Goal: Task Accomplishment & Management: Use online tool/utility

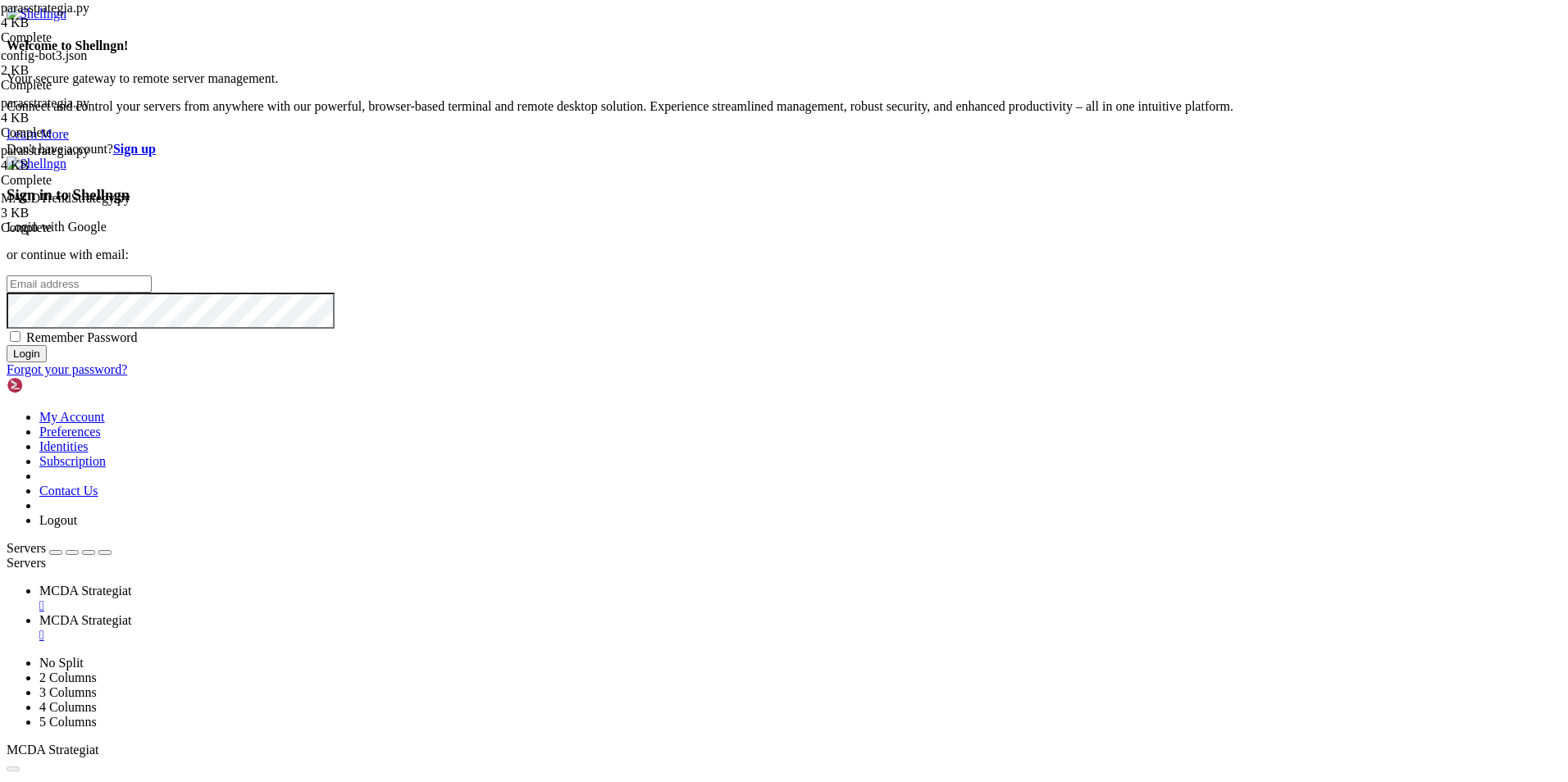
type input "root"
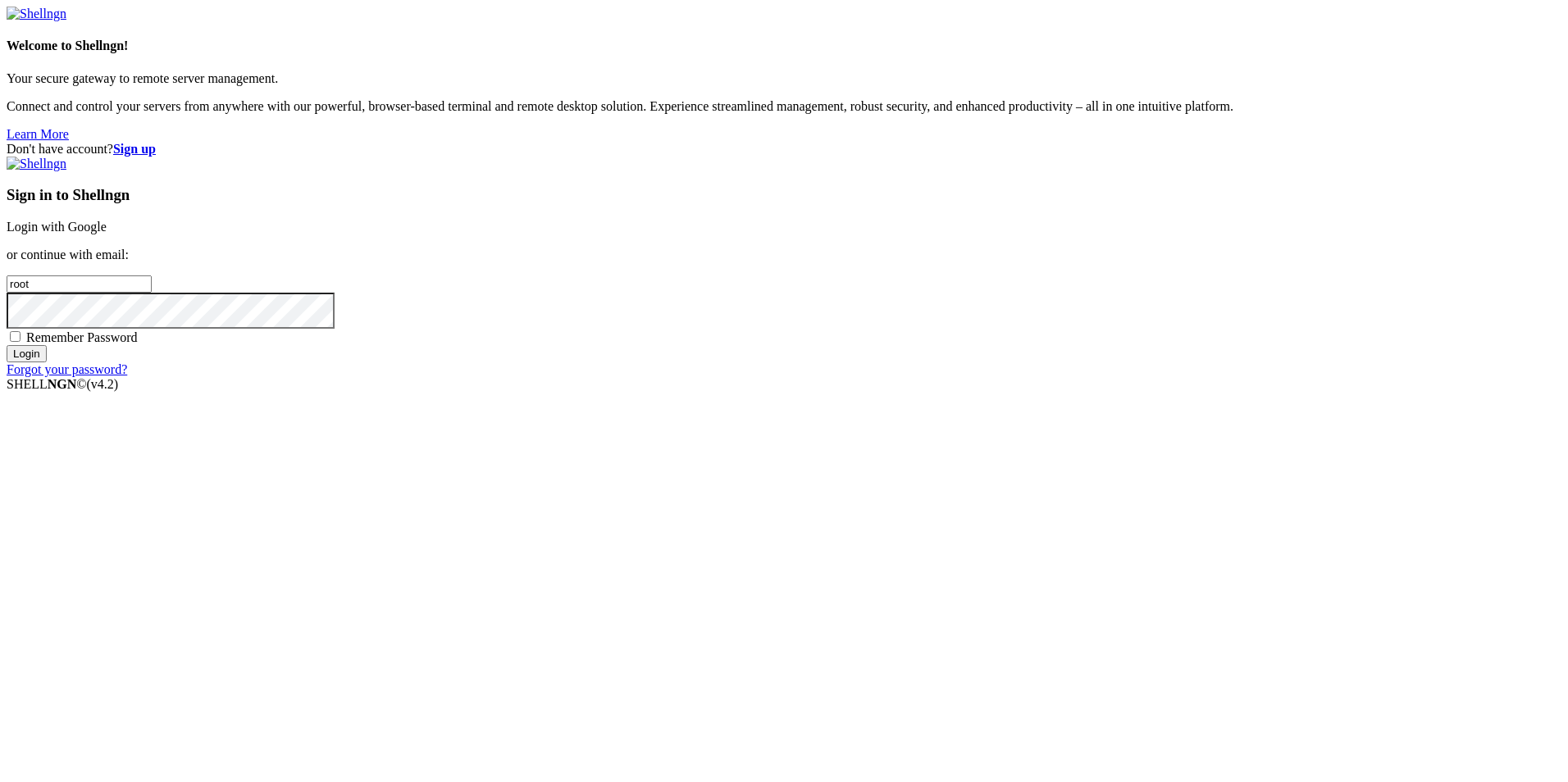
click at [106, 233] on link "Login with Google" at bounding box center [56, 227] width 100 height 14
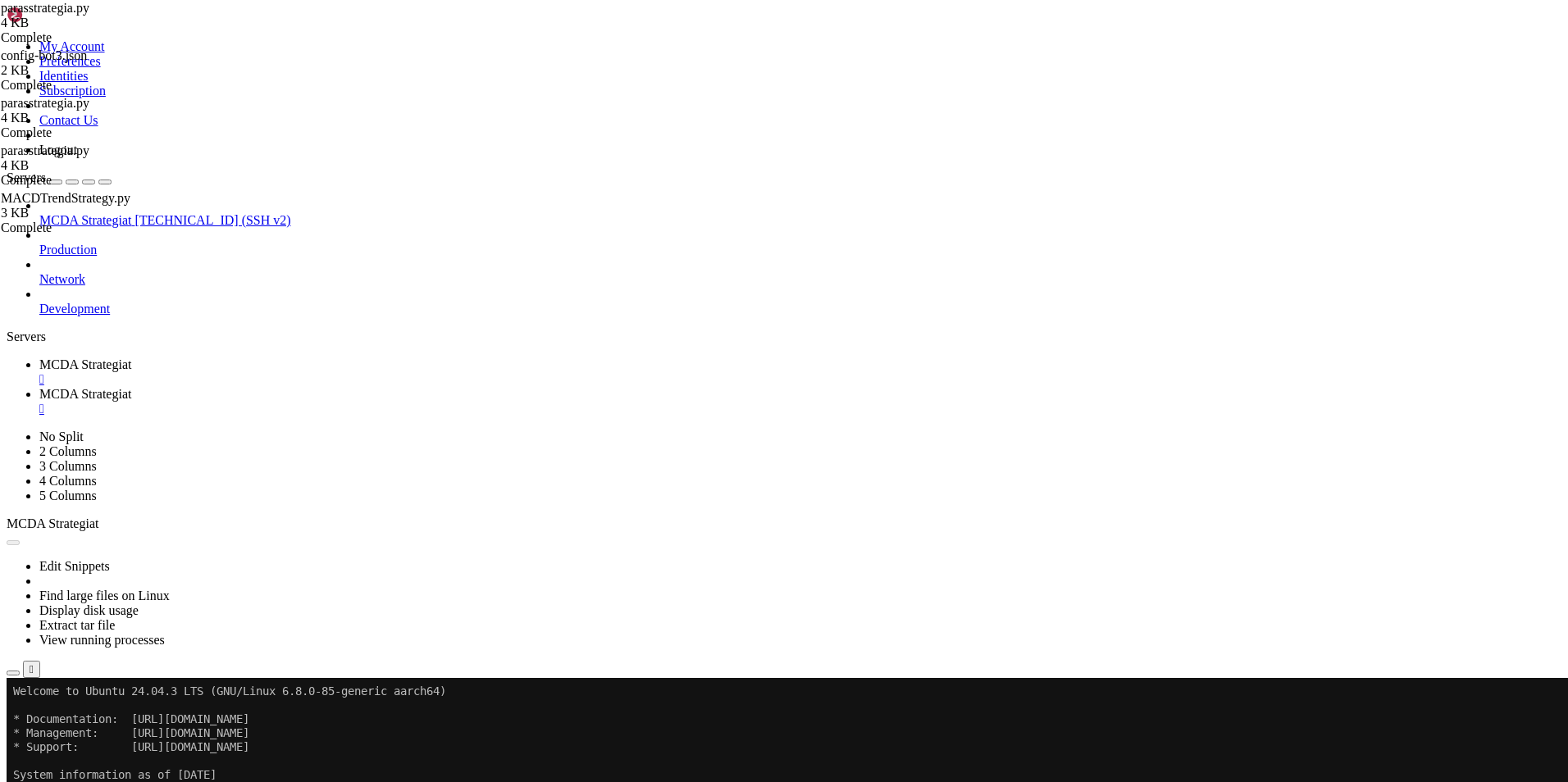
click at [72, 724] on button "Reconnect" at bounding box center [40, 732] width 66 height 17
click at [132, 387] on span "MCDA Strategiat" at bounding box center [85, 394] width 92 height 14
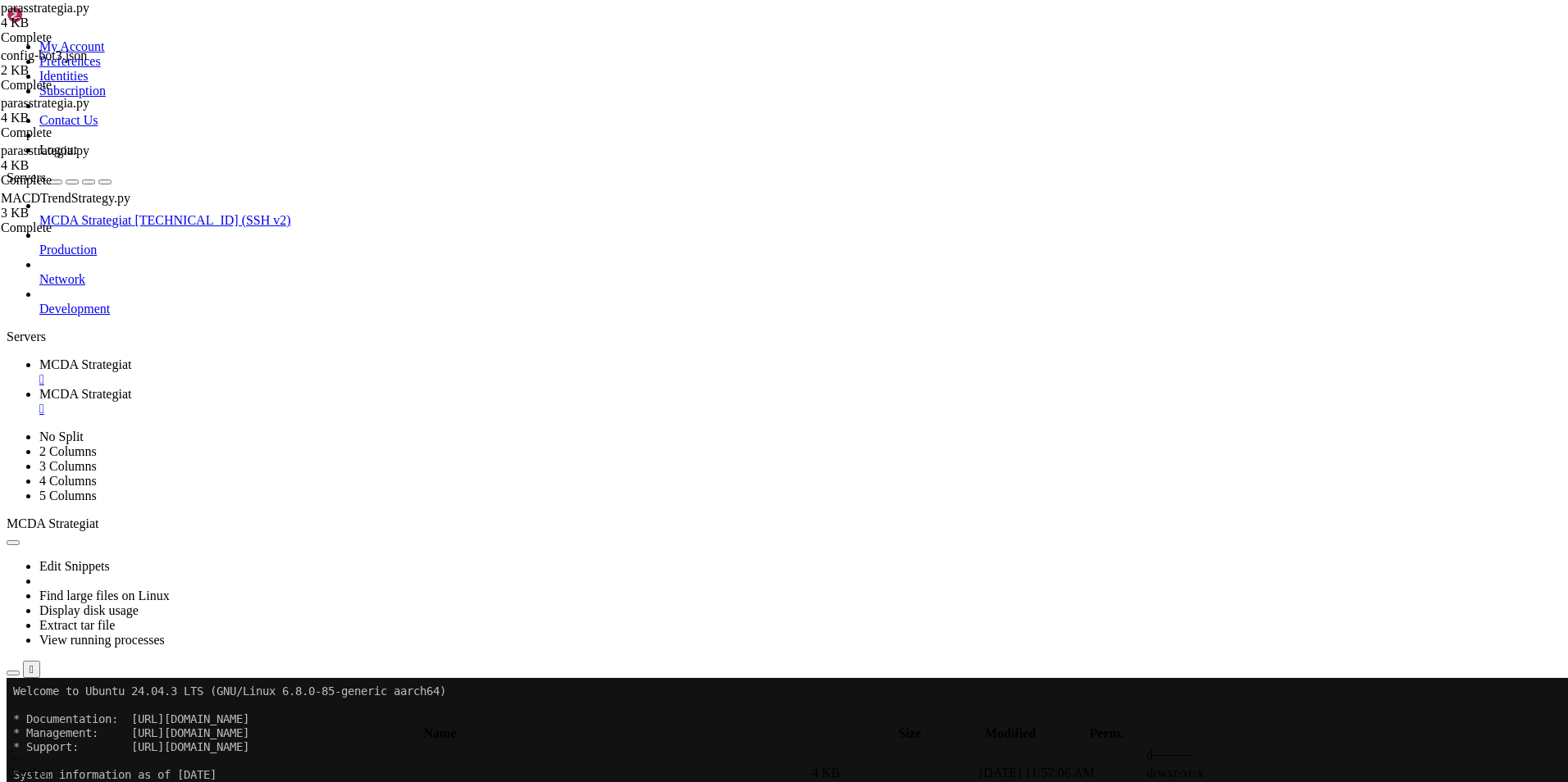
click at [20, 747] on span " .." at bounding box center [15, 754] width 12 height 14
click at [132, 357] on span "MCDA Strategiat" at bounding box center [85, 364] width 92 height 14
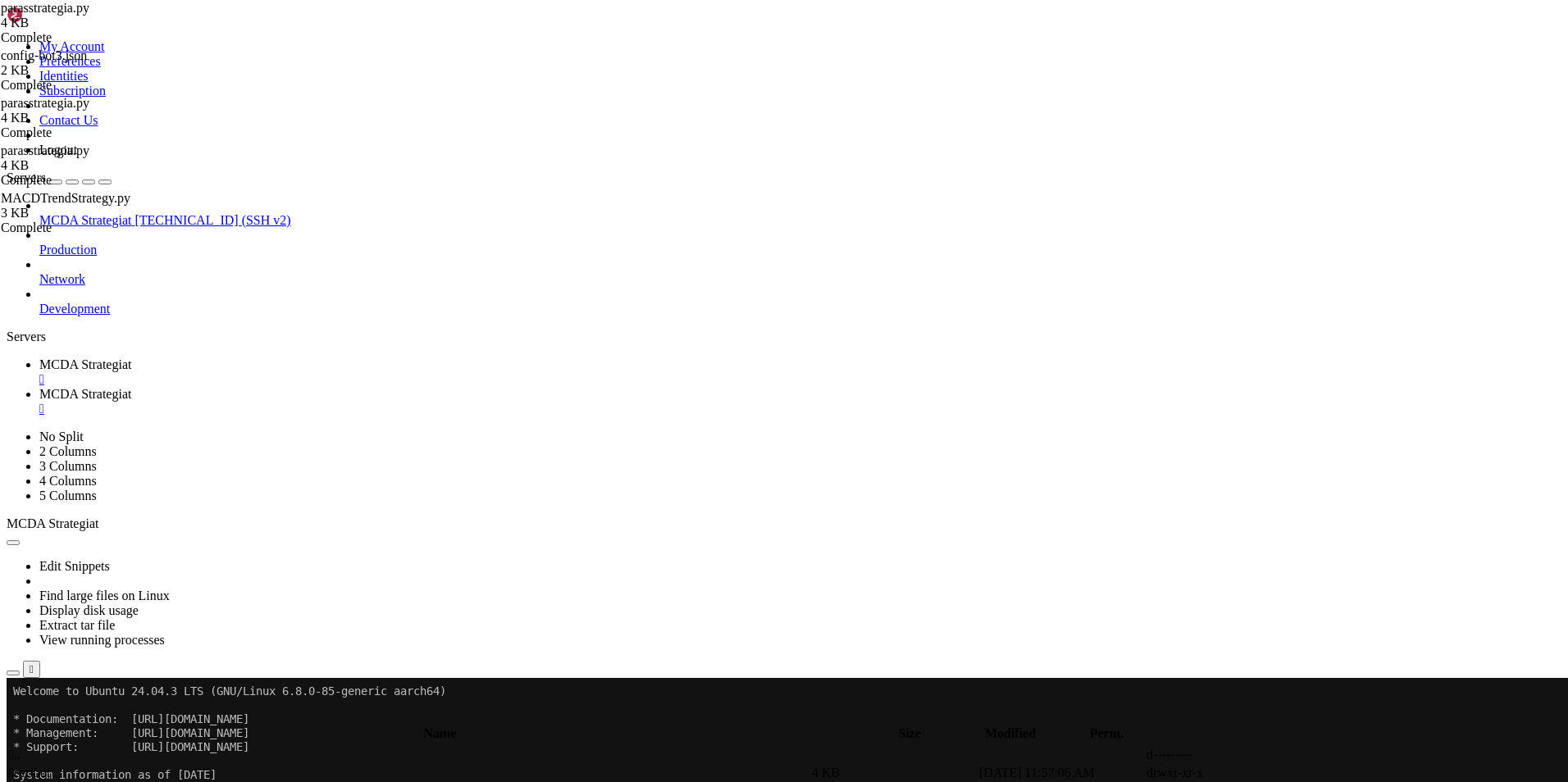
click at [132, 387] on span "MCDA Strategiat" at bounding box center [85, 394] width 92 height 14
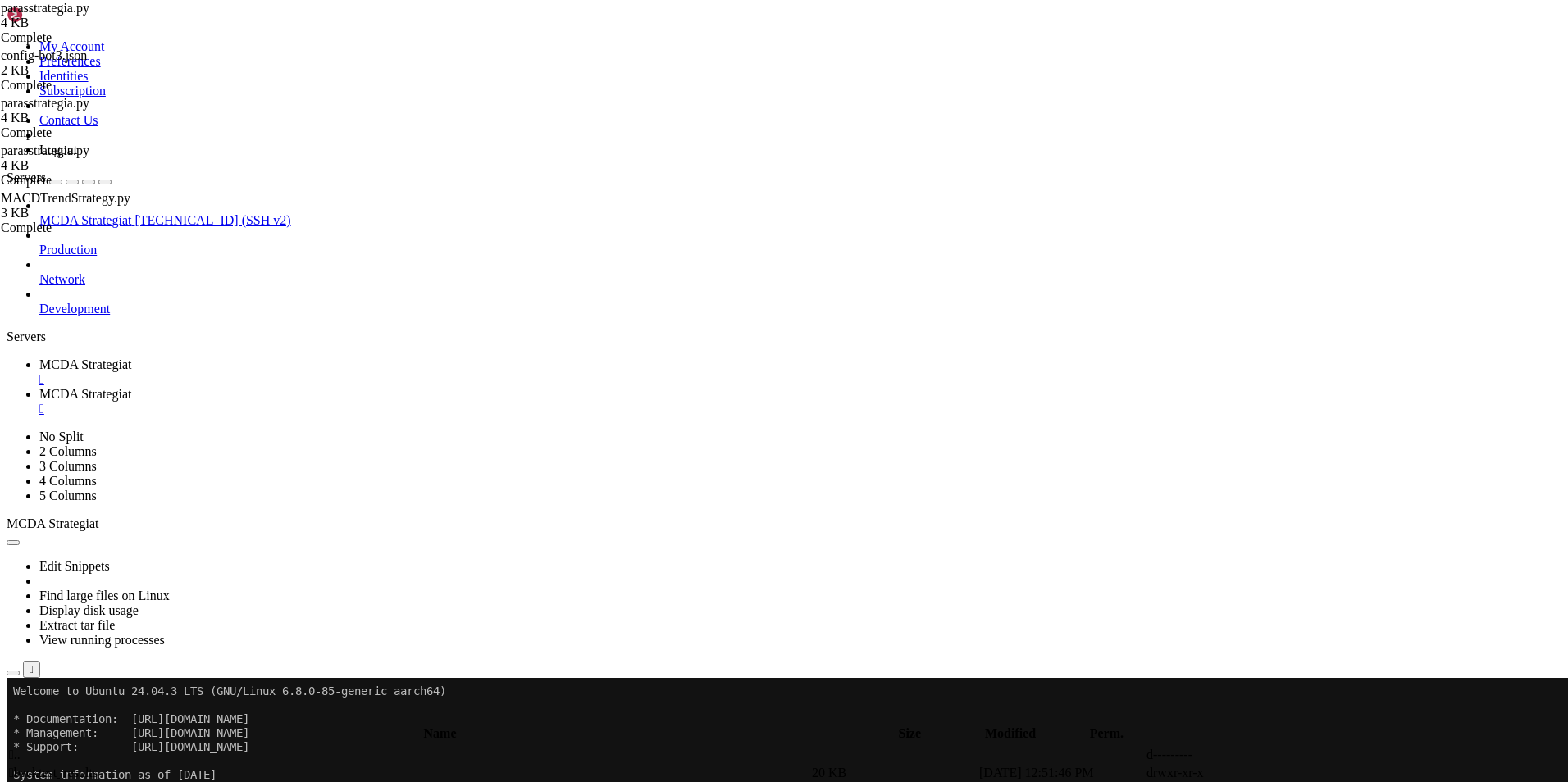
type input "/root/ft_userdata/user_data/strategies"
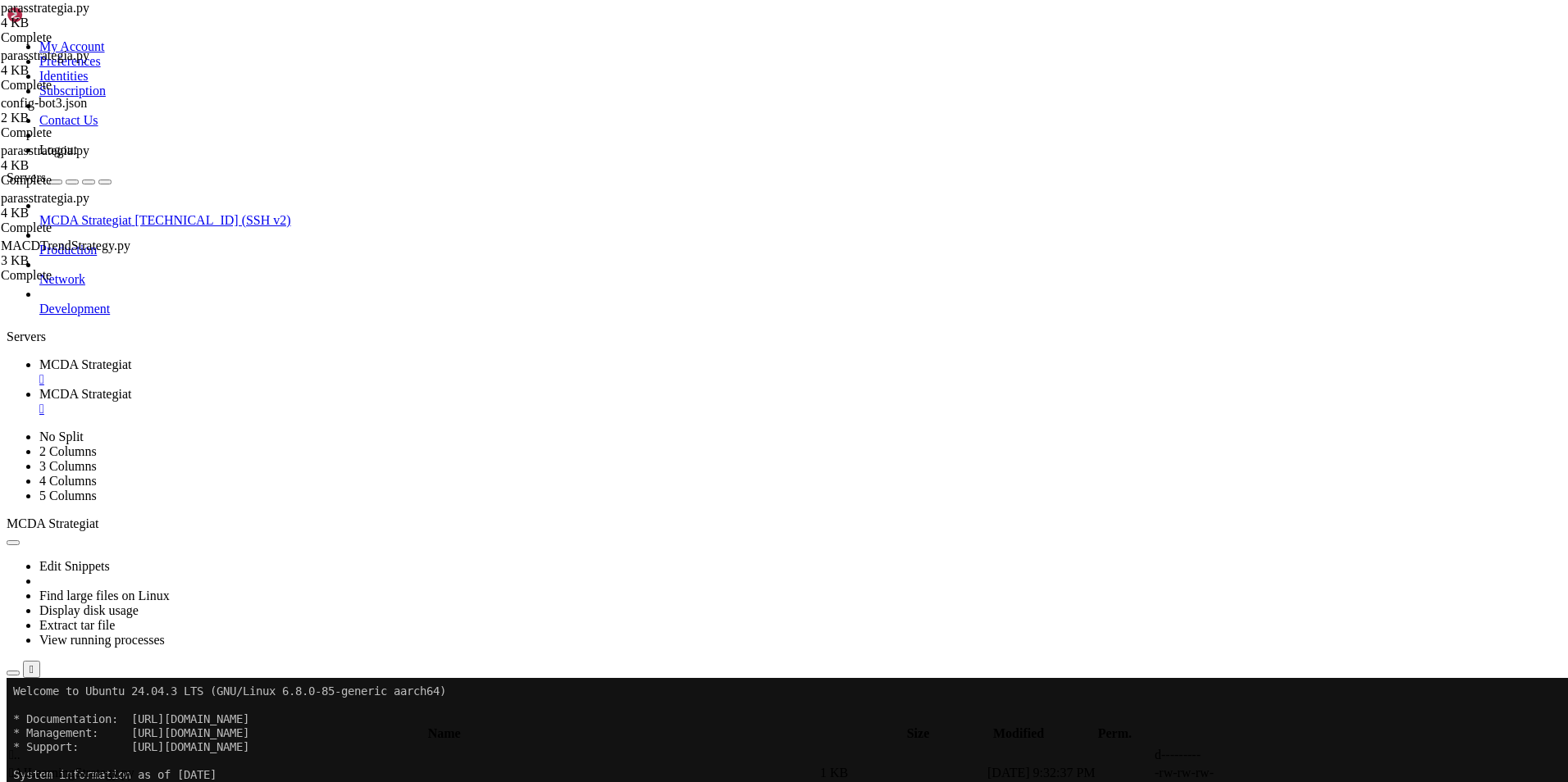
click at [132, 357] on span "MCDA Strategiat" at bounding box center [85, 364] width 92 height 14
click at [132, 387] on span "MCDA Strategiat" at bounding box center [85, 394] width 92 height 14
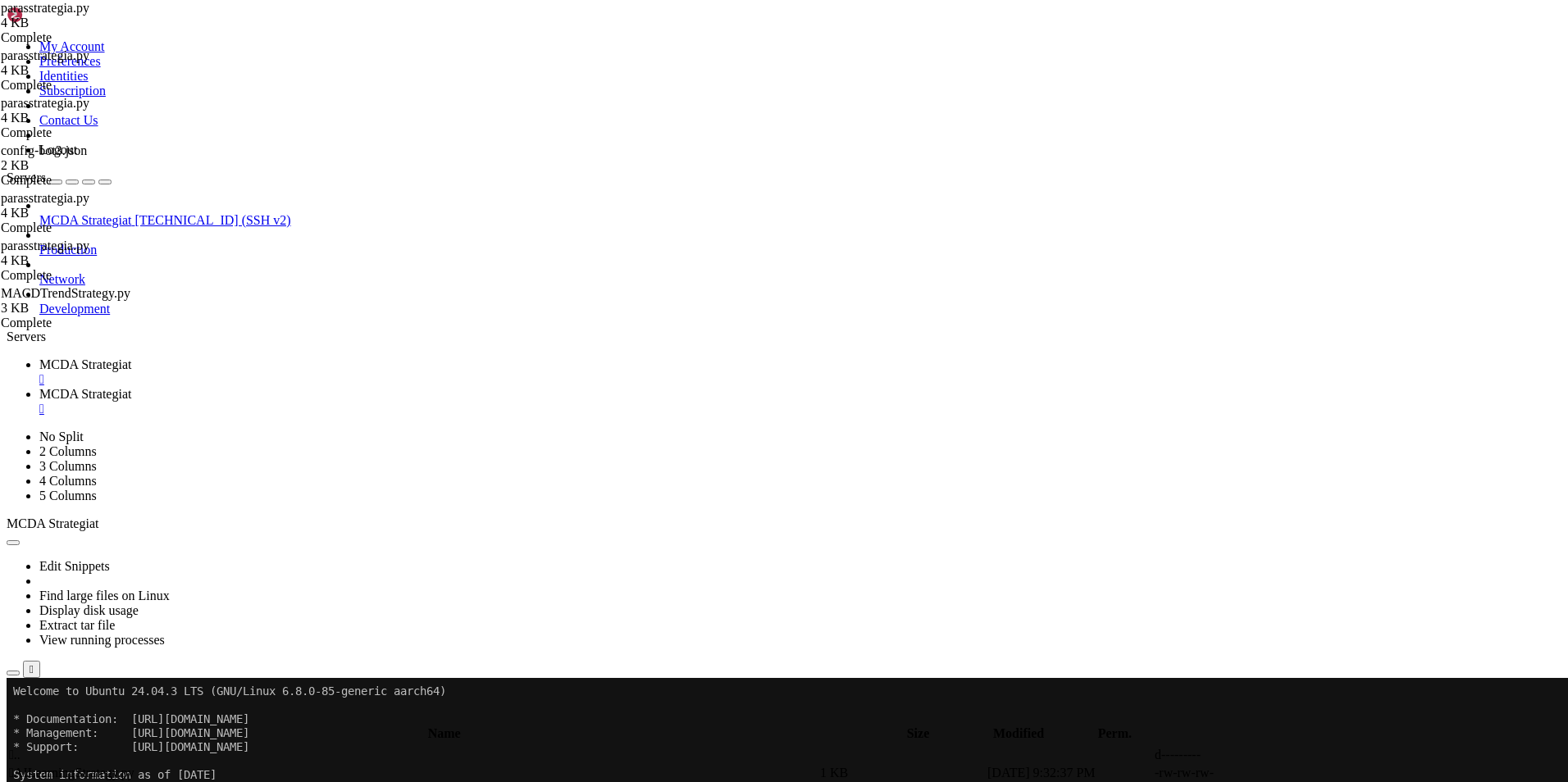
type textarea "return None"
paste textarea
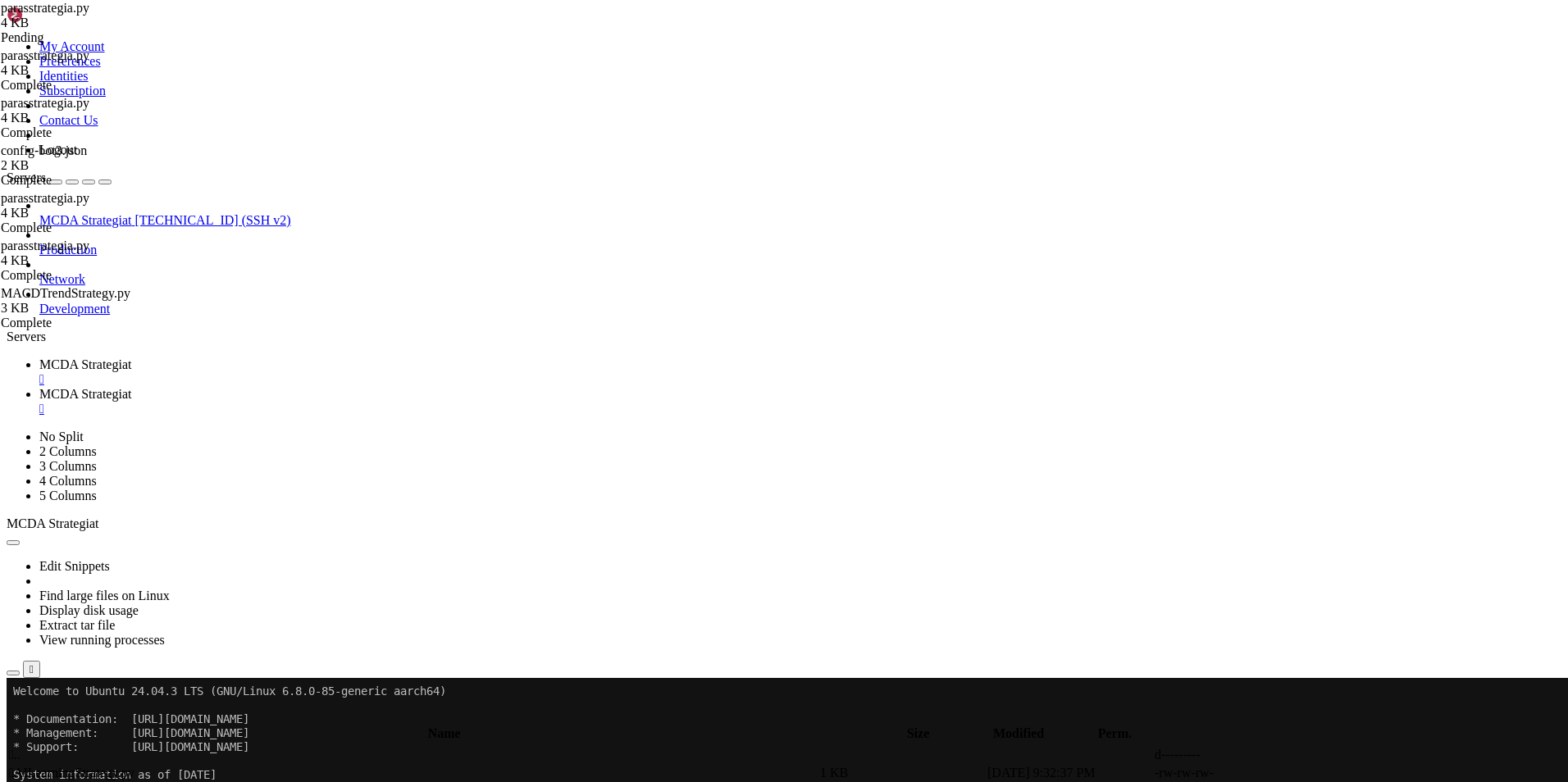
type textarea "return None"
